Goal: Task Accomplishment & Management: Complete application form

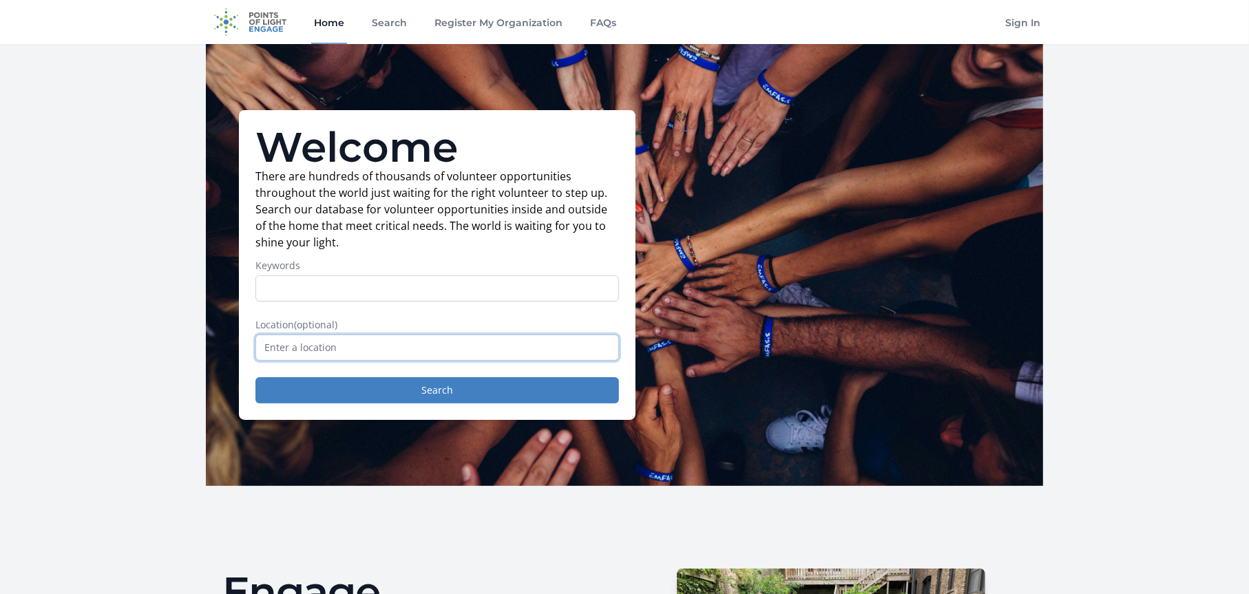
click at [426, 361] on input "text" at bounding box center [437, 348] width 364 height 26
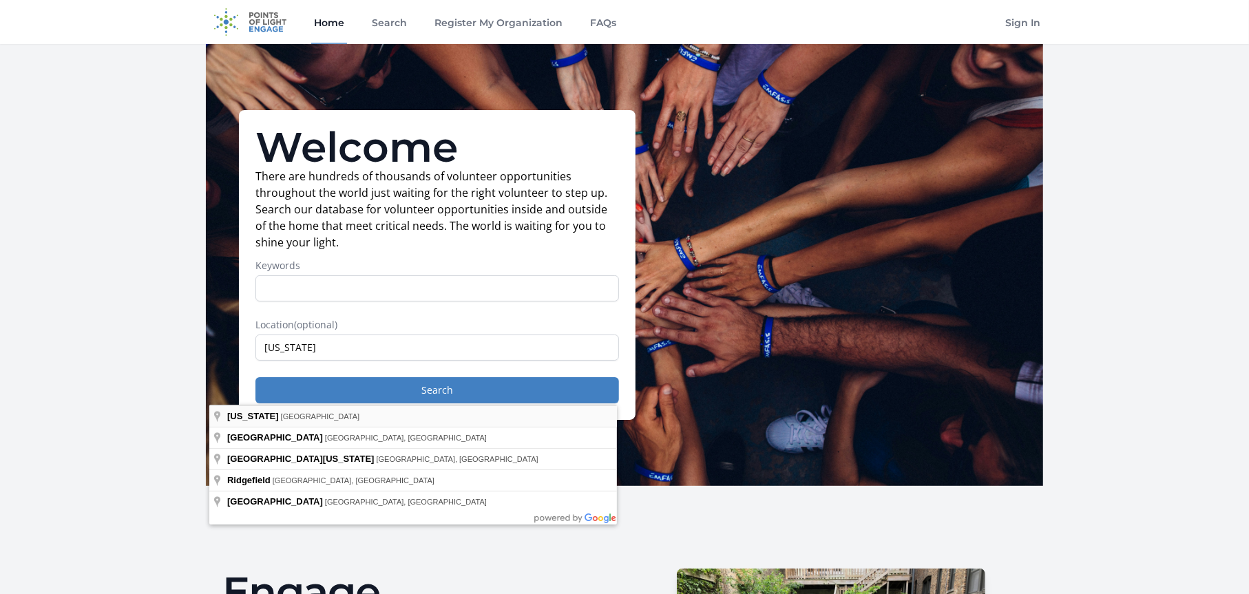
type input "New Jersey, USA"
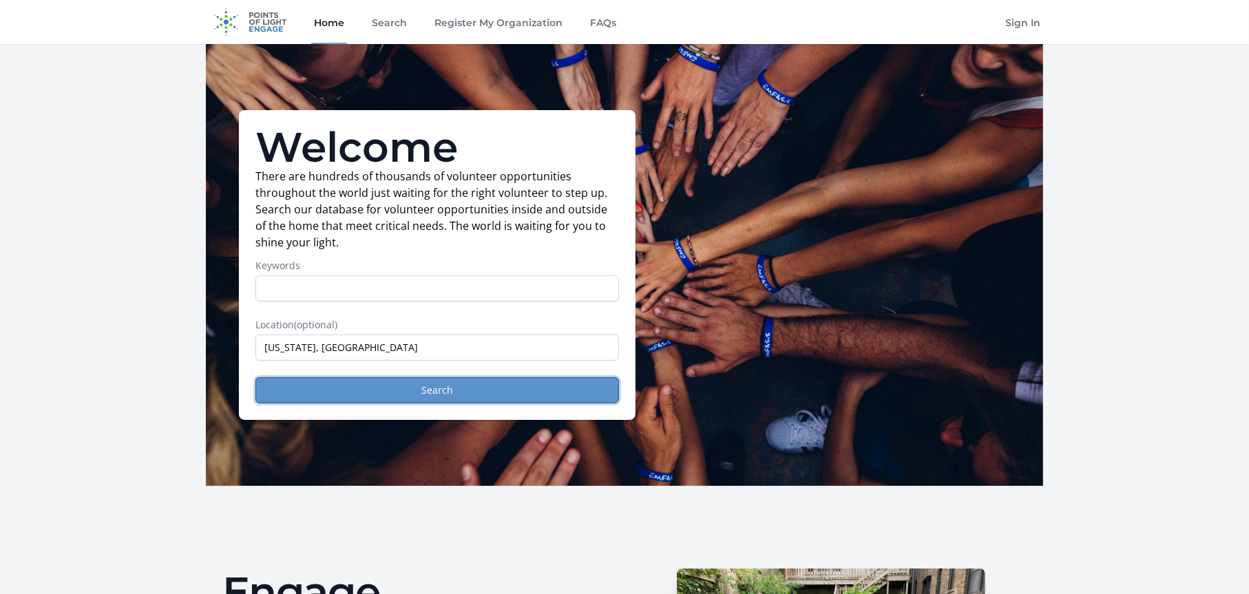
click at [424, 404] on button "Search" at bounding box center [437, 390] width 364 height 26
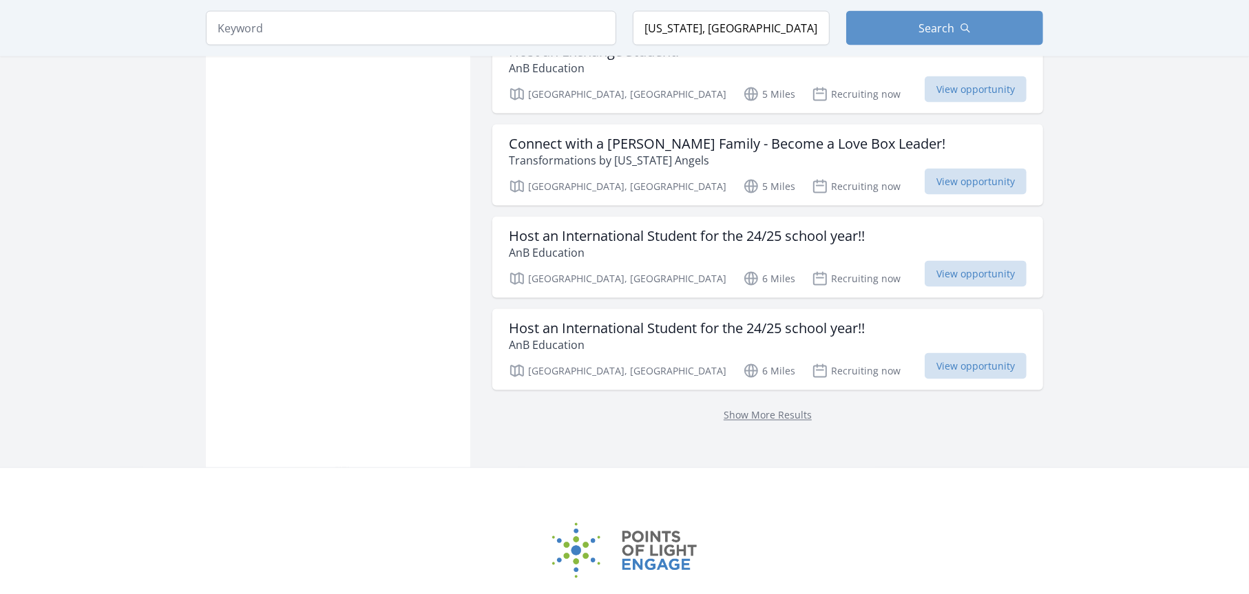
scroll to position [1784, 0]
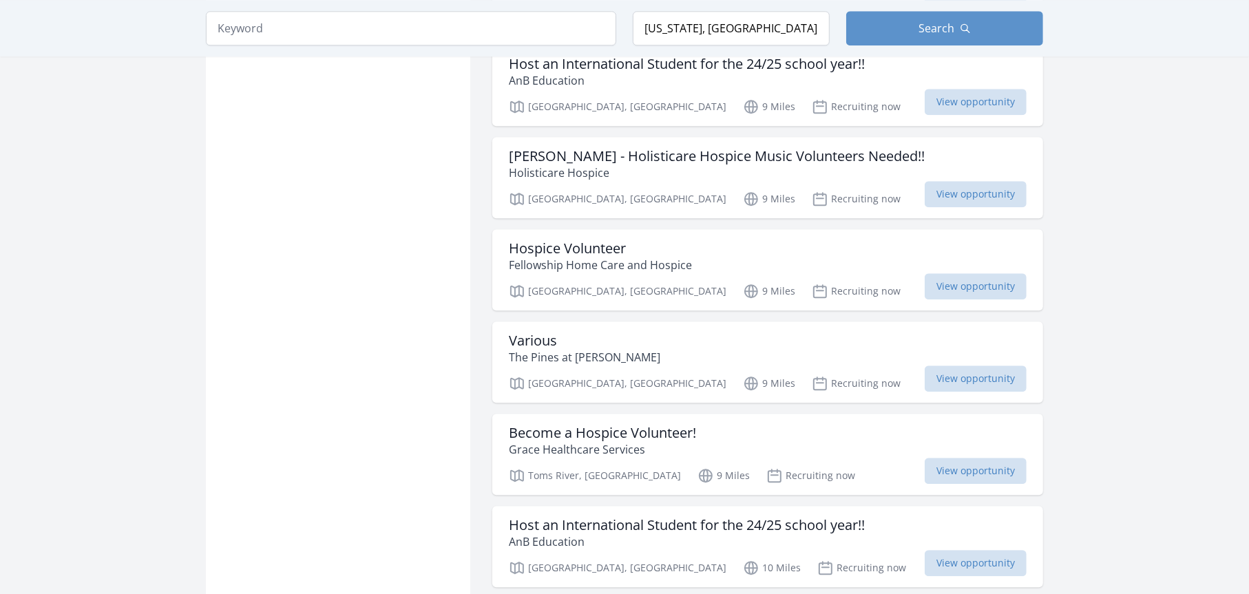
scroll to position [3037, 0]
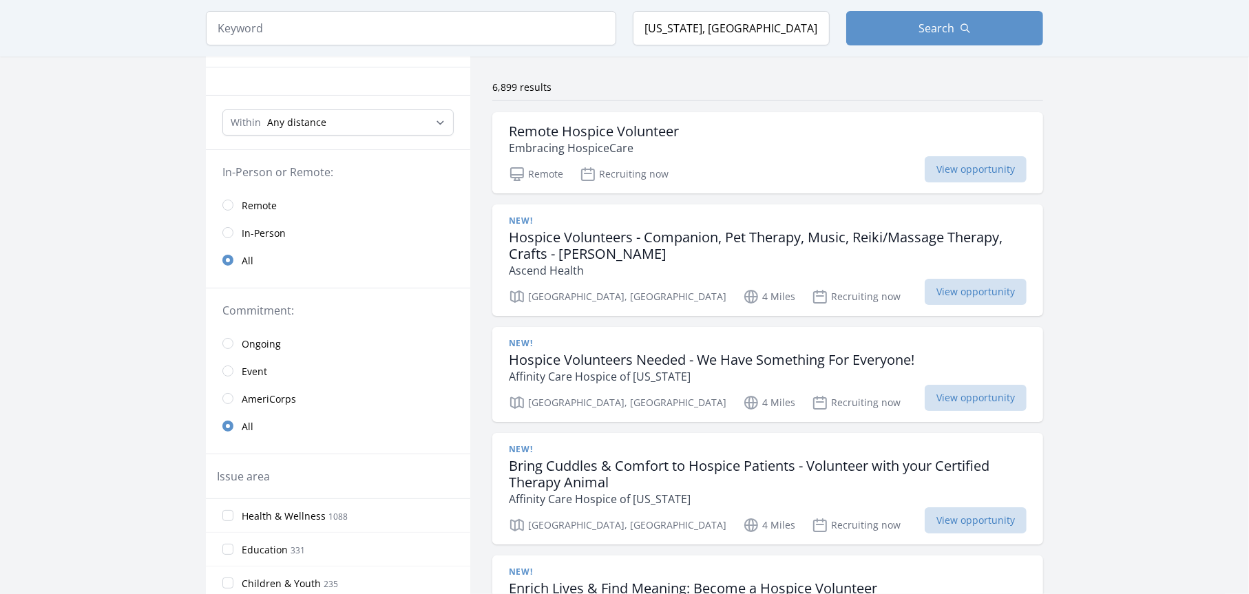
scroll to position [98, 0]
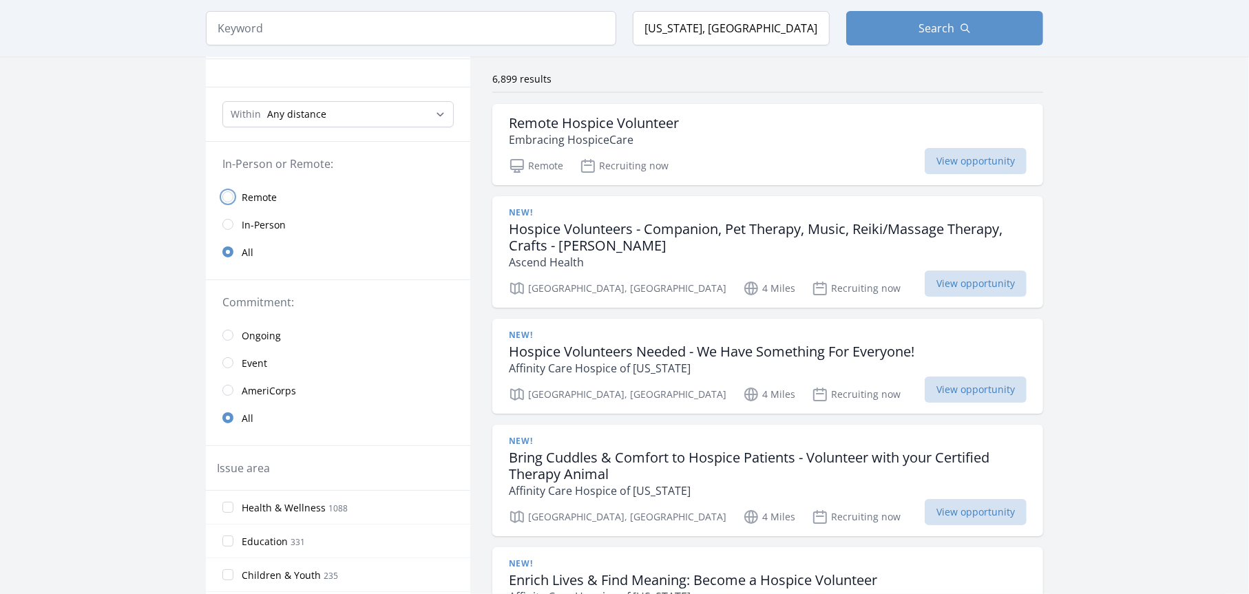
click at [222, 202] on input "radio" at bounding box center [227, 196] width 11 height 11
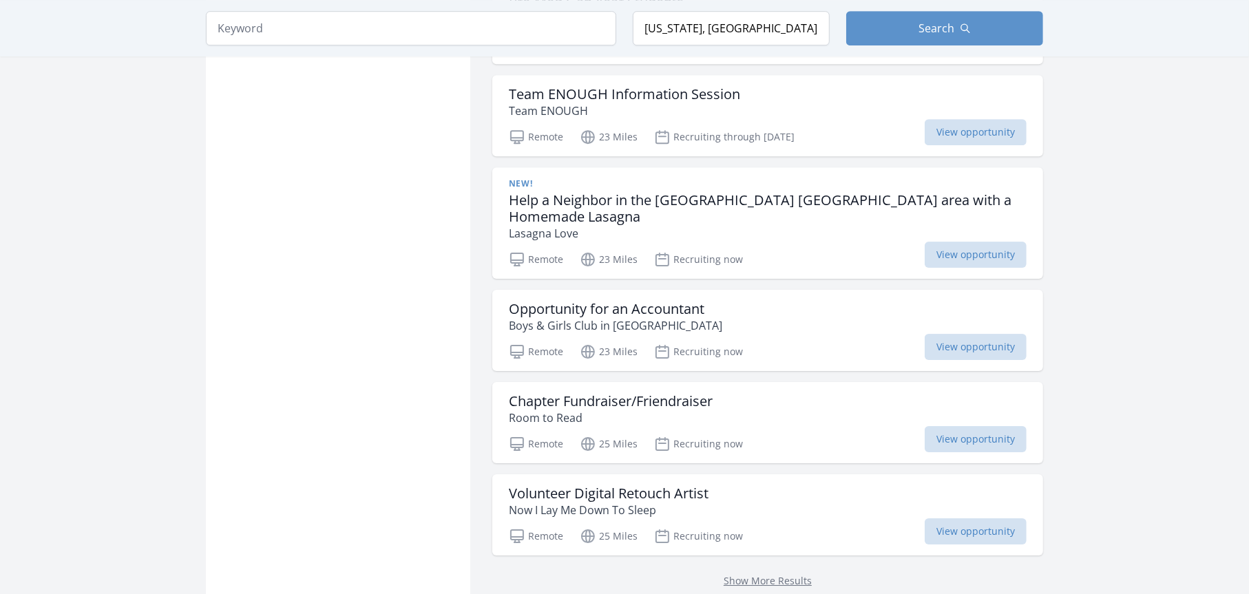
scroll to position [3582, 0]
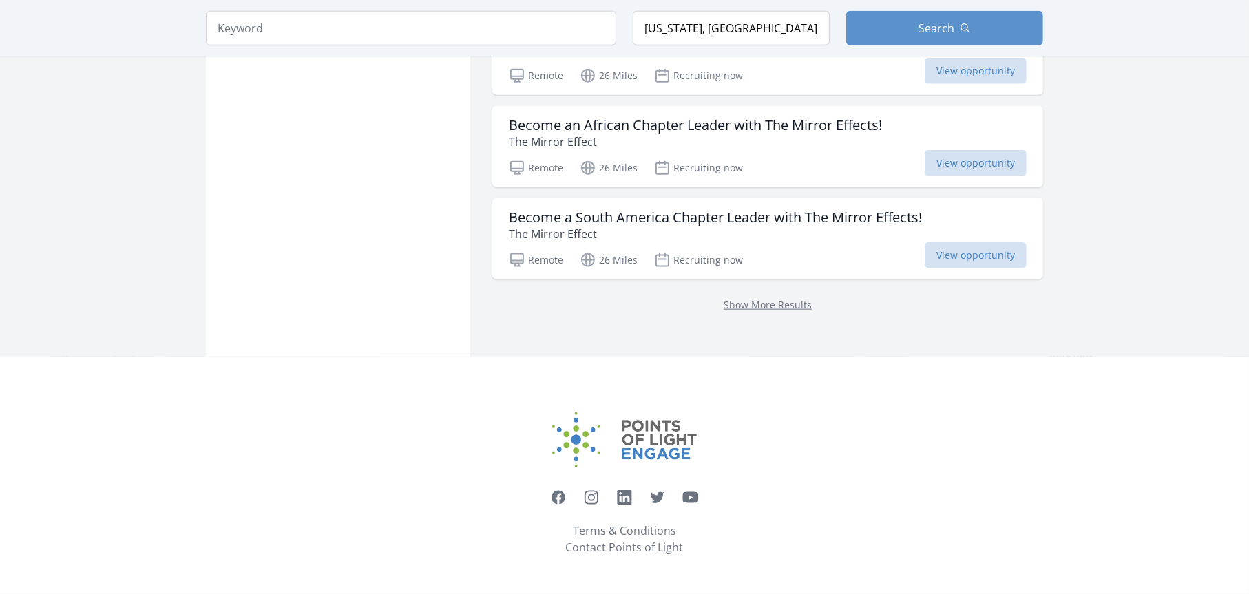
scroll to position [6453, 0]
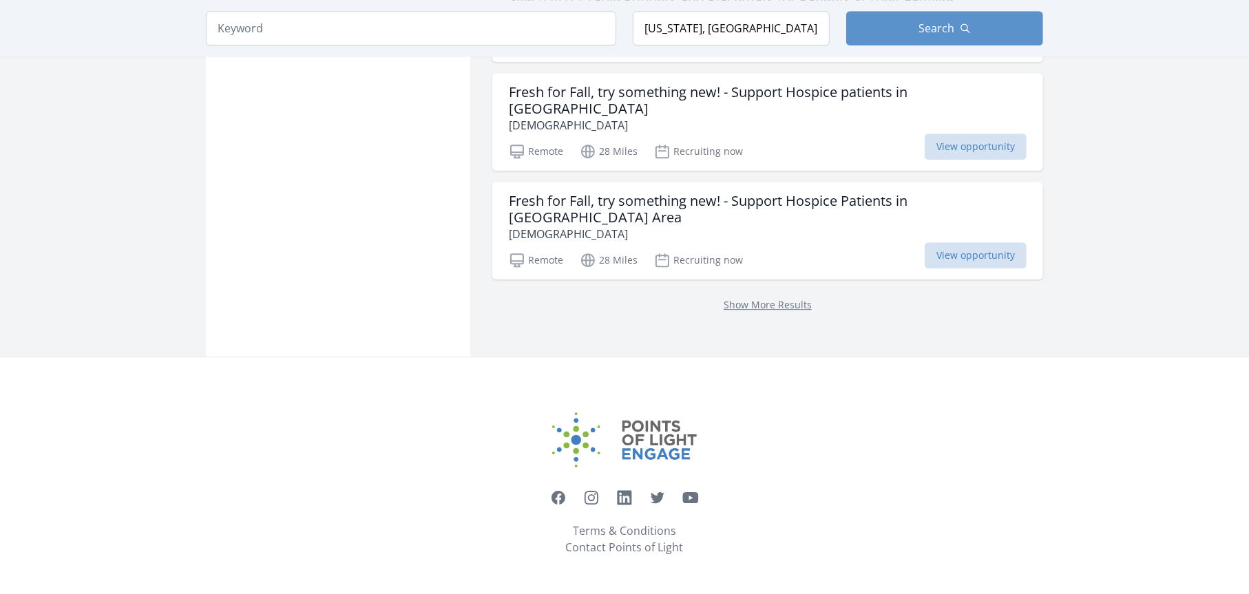
scroll to position [8635, 0]
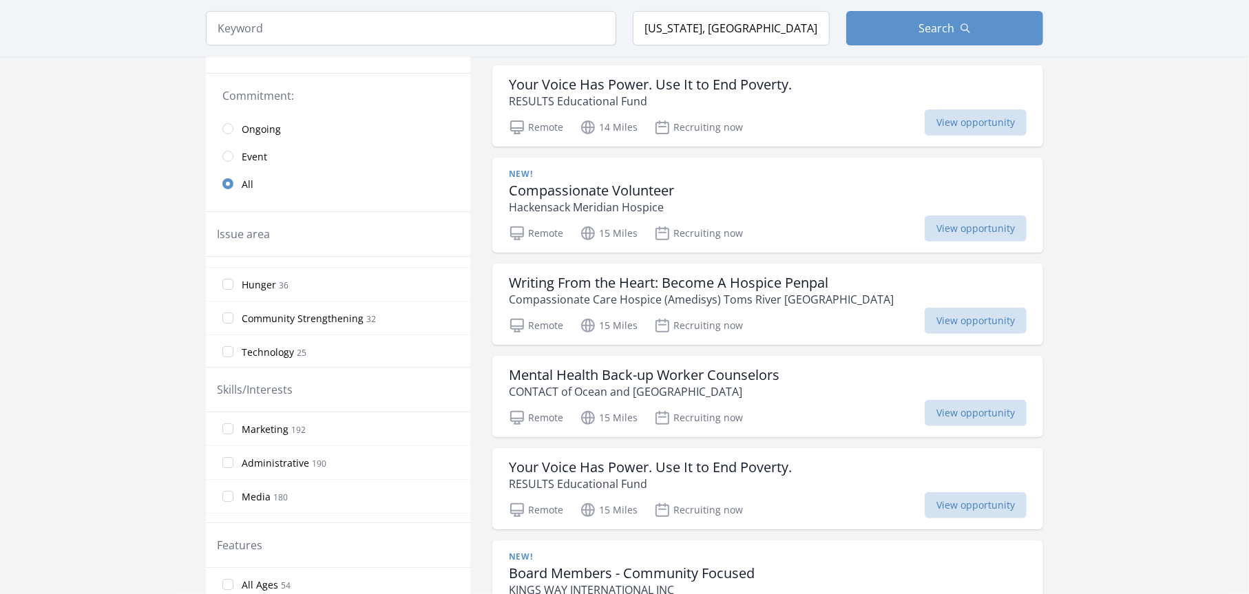
scroll to position [643, 0]
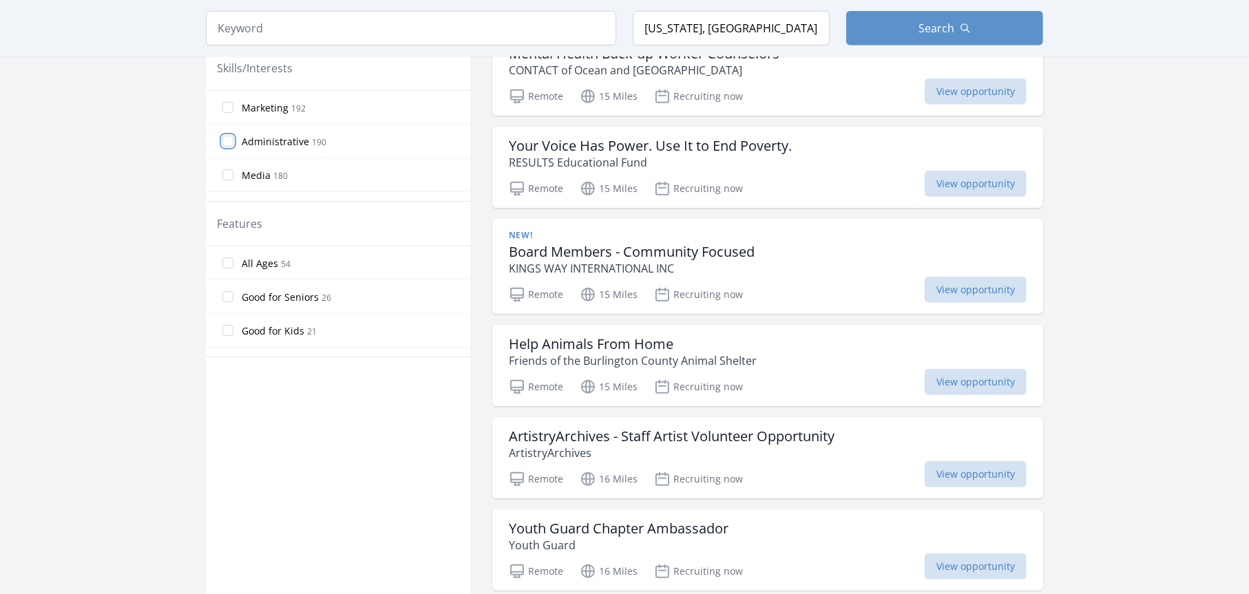
click at [222, 147] on input "Administrative 190" at bounding box center [227, 141] width 11 height 11
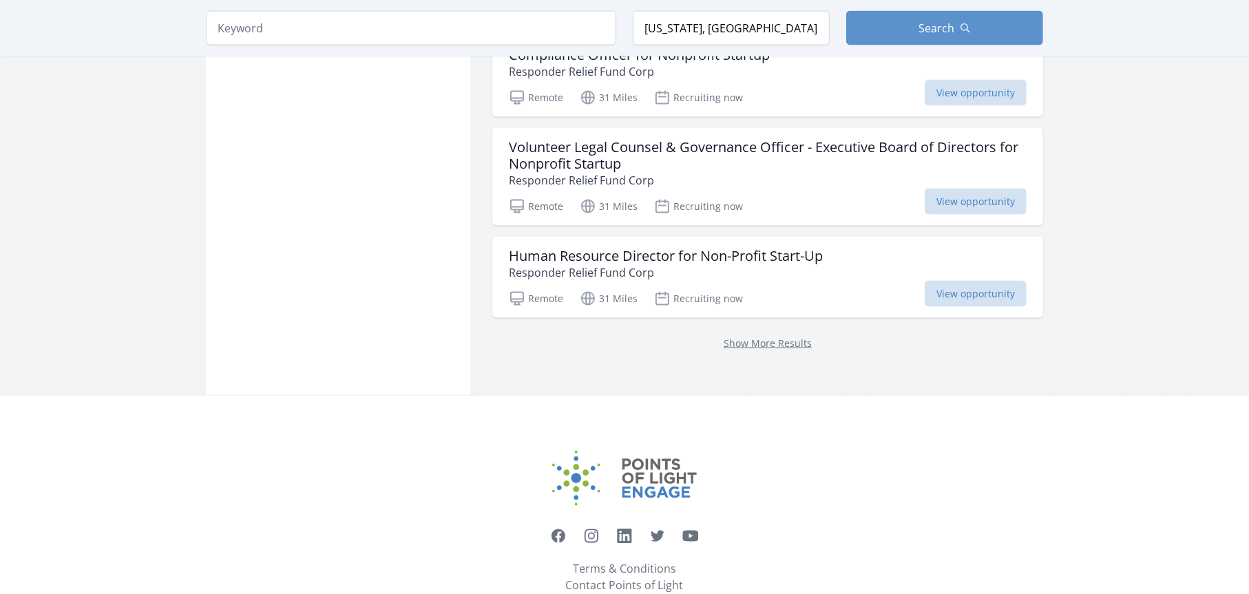
scroll to position [1820, 0]
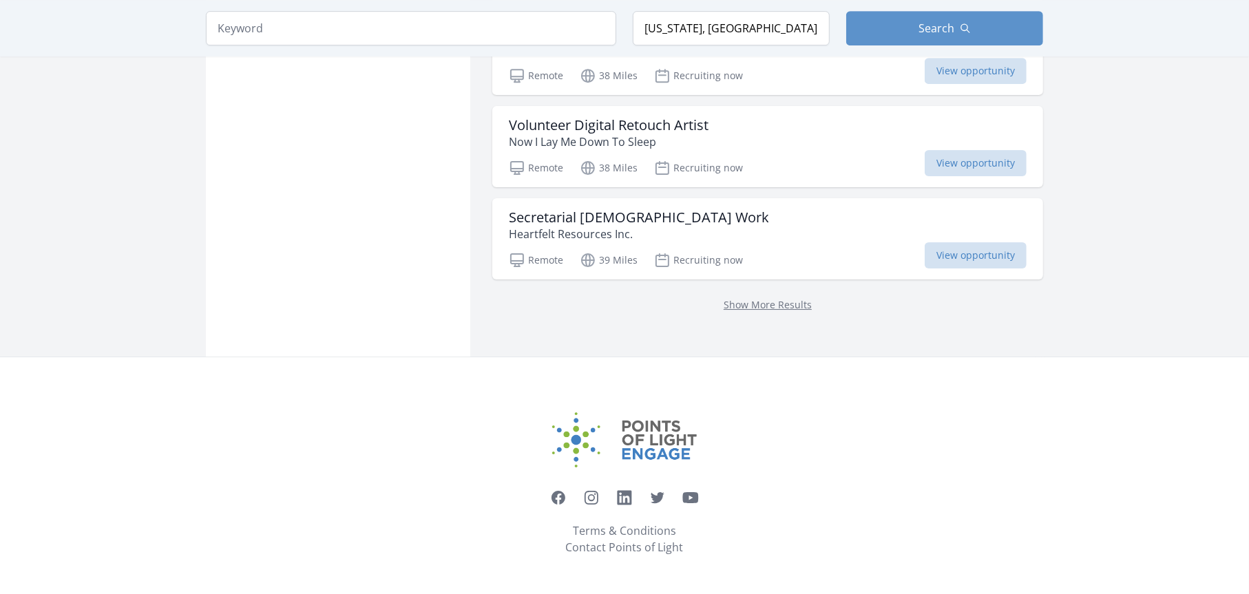
scroll to position [4239, 0]
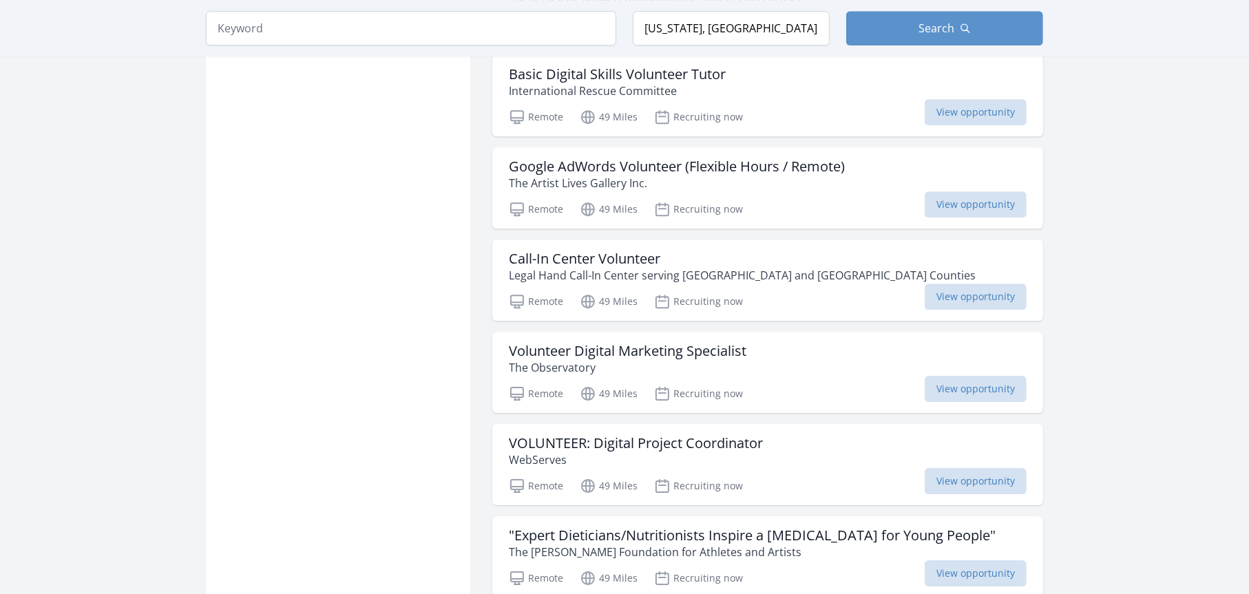
scroll to position [8150, 0]
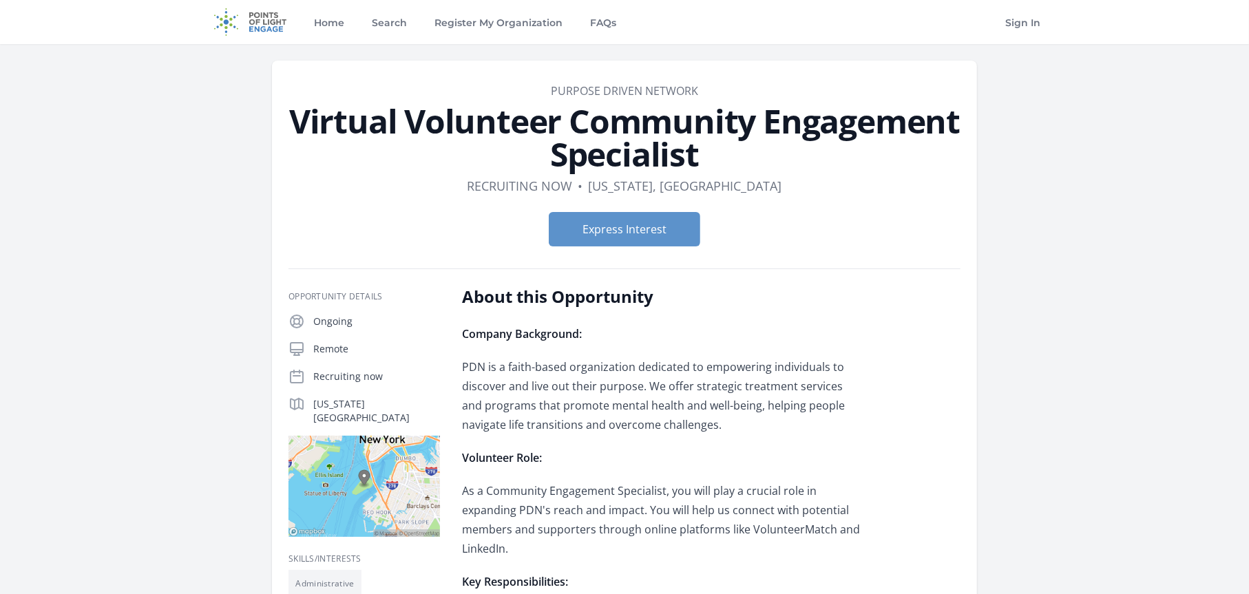
scroll to position [321, 0]
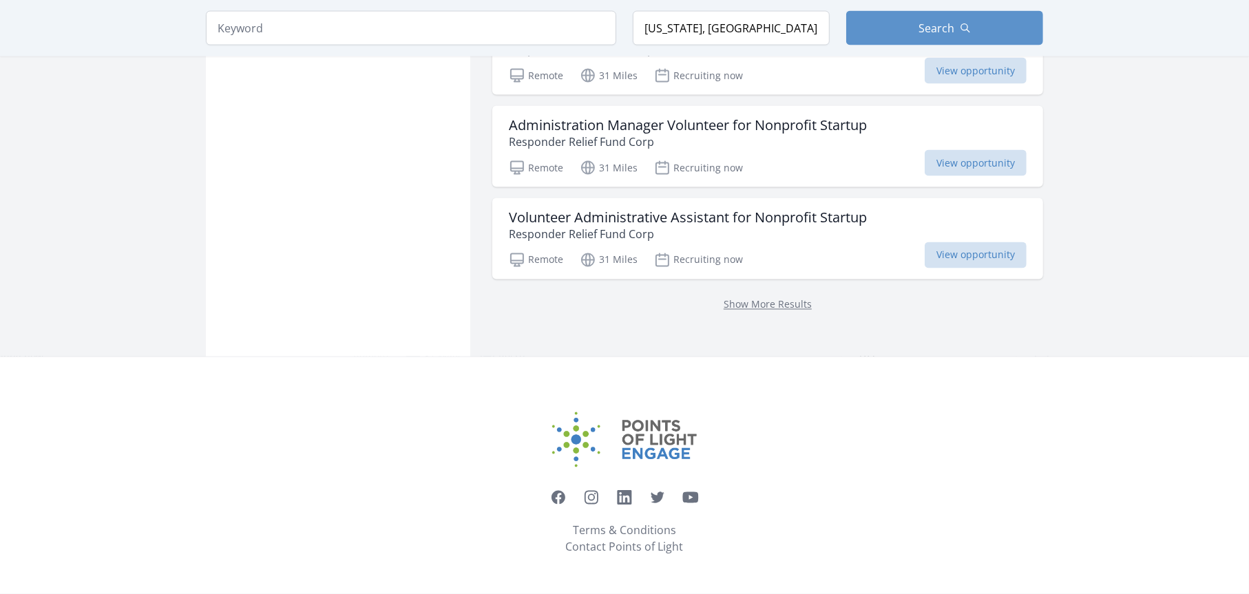
scroll to position [2212, 0]
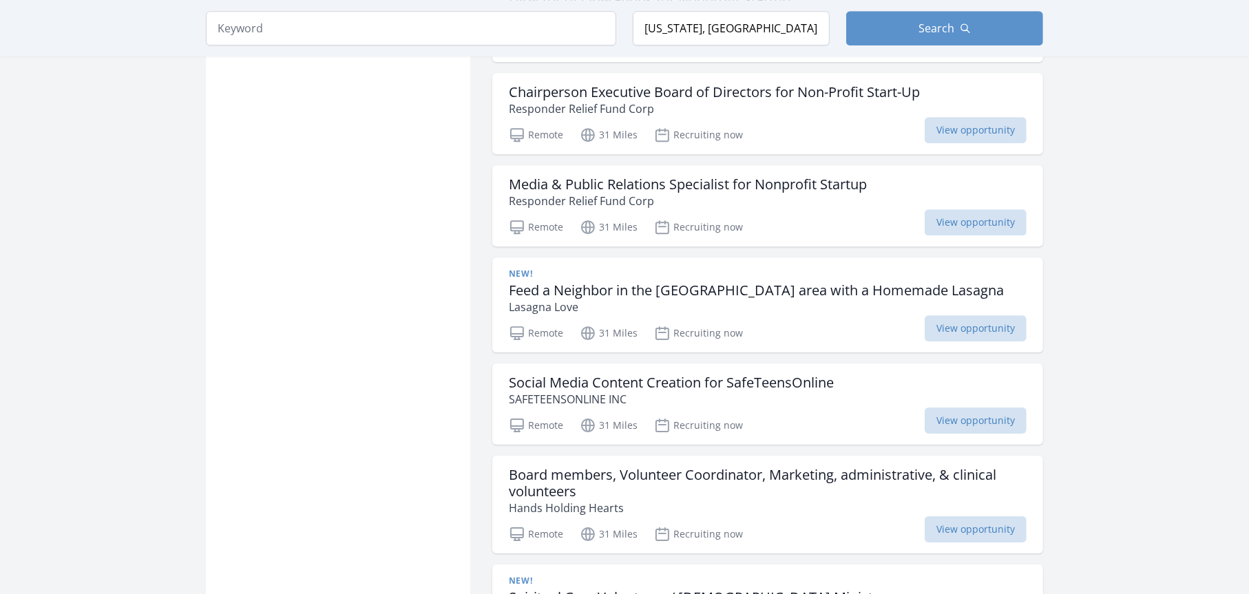
scroll to position [3819, 0]
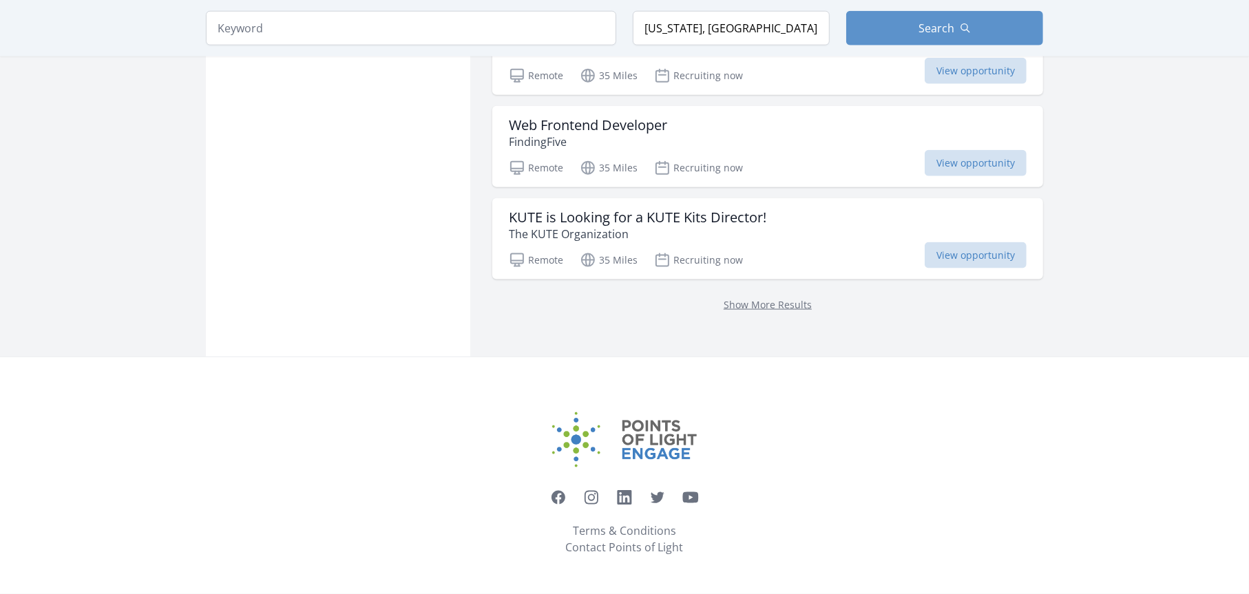
scroll to position [6540, 0]
